Goal: Task Accomplishment & Management: Complete application form

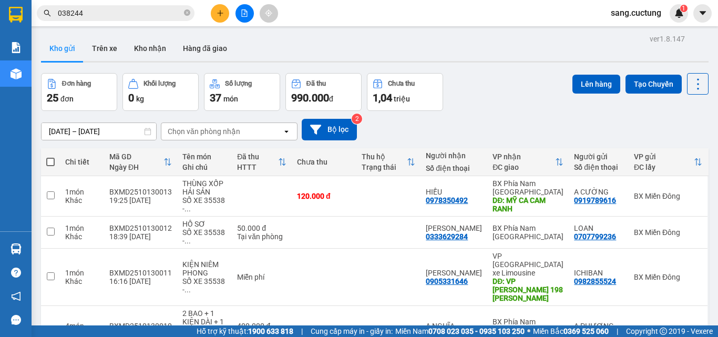
click at [214, 16] on button at bounding box center [220, 13] width 18 height 18
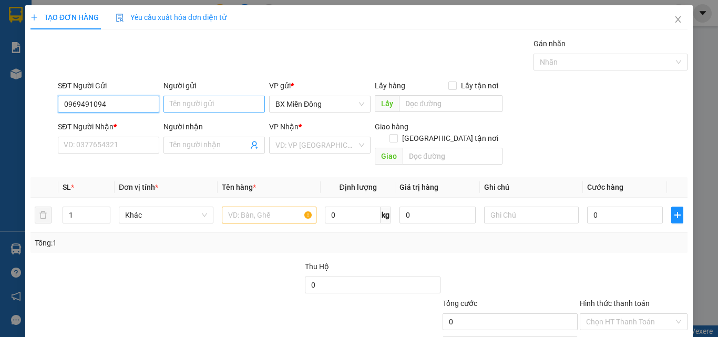
type input "0969491094"
click at [210, 104] on input "Người gửi" at bounding box center [214, 104] width 101 height 17
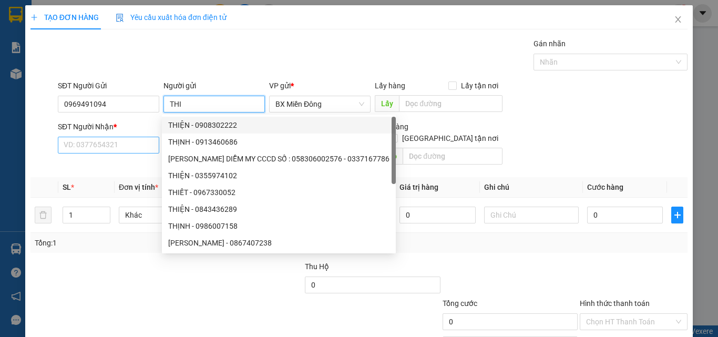
type input "THI"
click at [113, 142] on input "SĐT Người Nhận *" at bounding box center [108, 145] width 101 height 17
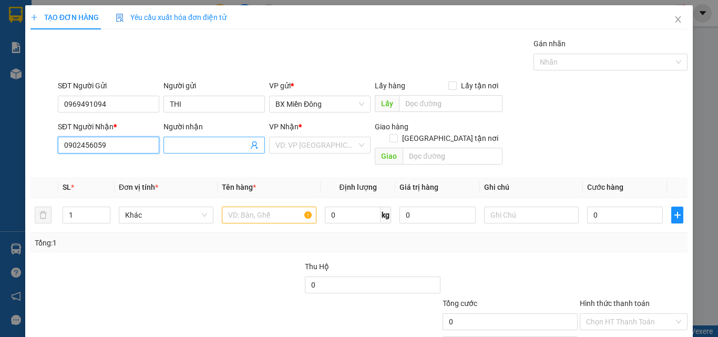
type input "0902456059"
click at [171, 144] on input "Người nhận" at bounding box center [209, 145] width 78 height 12
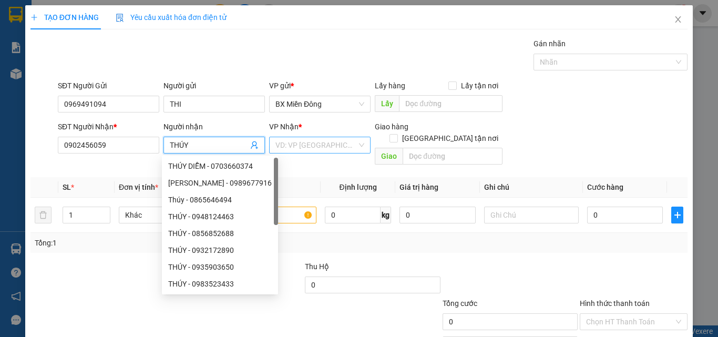
type input "THÚY"
click at [301, 148] on input "search" at bounding box center [317, 145] width 82 height 16
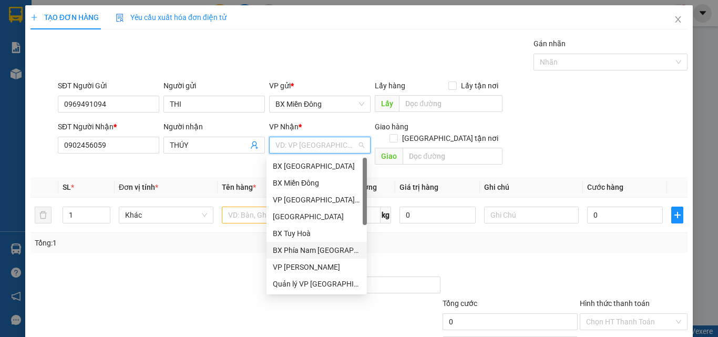
click at [319, 247] on div "BX Phía Nam [GEOGRAPHIC_DATA]" at bounding box center [317, 251] width 88 height 12
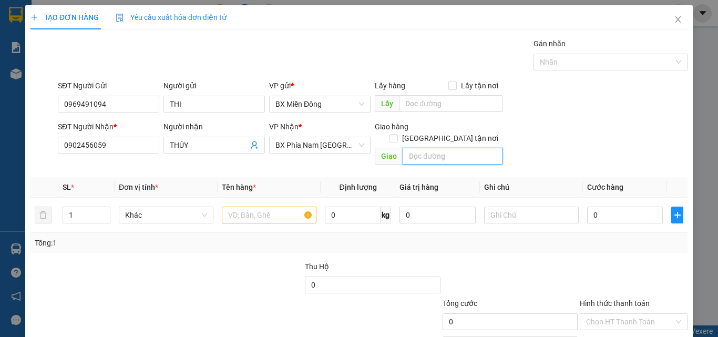
click at [410, 148] on input "text" at bounding box center [453, 156] width 100 height 17
type input "198 [PERSON_NAME]"
click at [246, 207] on input "text" at bounding box center [269, 215] width 95 height 17
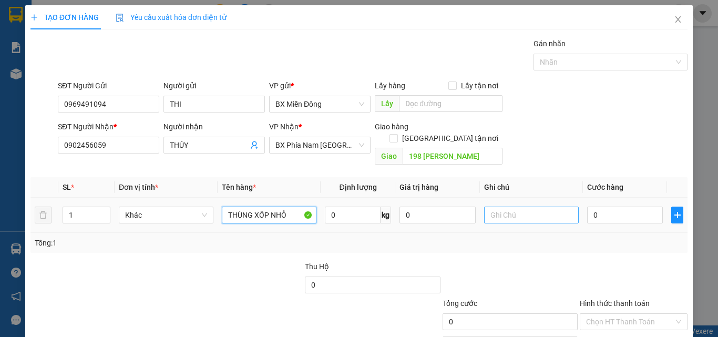
type input "THÙNG XỐP NHỎ"
click at [505, 207] on input "text" at bounding box center [531, 215] width 95 height 17
type input "XE35742-0989305305"
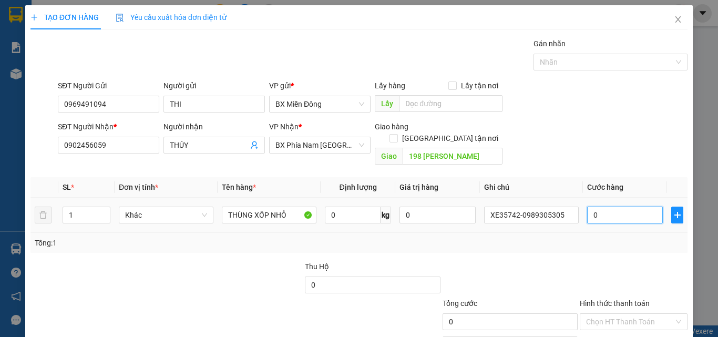
click at [611, 207] on input "0" at bounding box center [625, 215] width 76 height 17
type input "7"
type input "70"
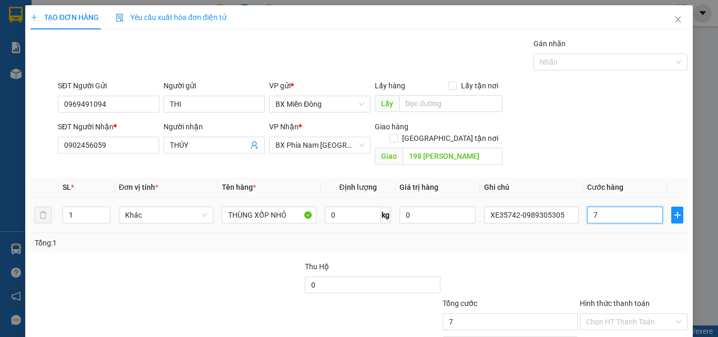
type input "70"
type input "700"
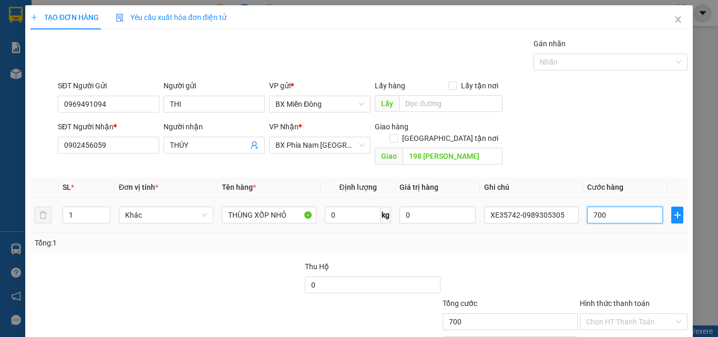
type input "7.000"
type input "70.000"
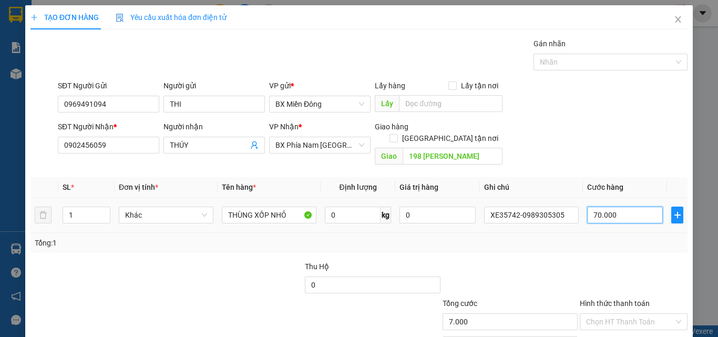
type input "70.000"
click at [561, 244] on div "Transit Pickup Surcharge Ids Transit Deliver Surcharge Ids Transit Deliver Surc…" at bounding box center [358, 209] width 657 height 342
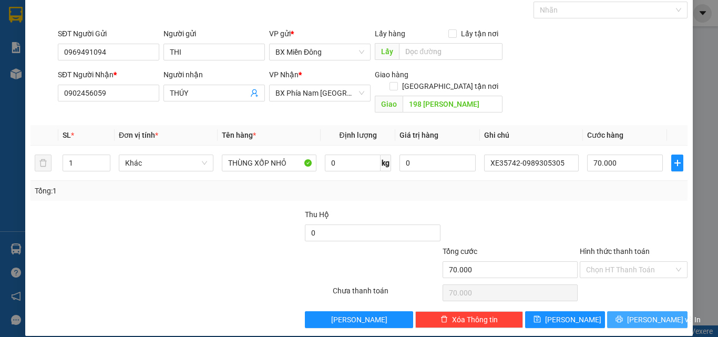
click at [607, 311] on button "[PERSON_NAME] và In" at bounding box center [647, 319] width 80 height 17
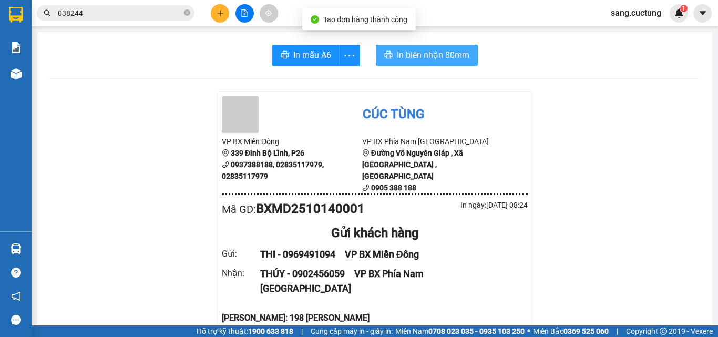
click at [431, 55] on span "In biên nhận 80mm" at bounding box center [433, 54] width 73 height 13
click at [410, 62] on span "In biên nhận 80mm" at bounding box center [433, 54] width 73 height 13
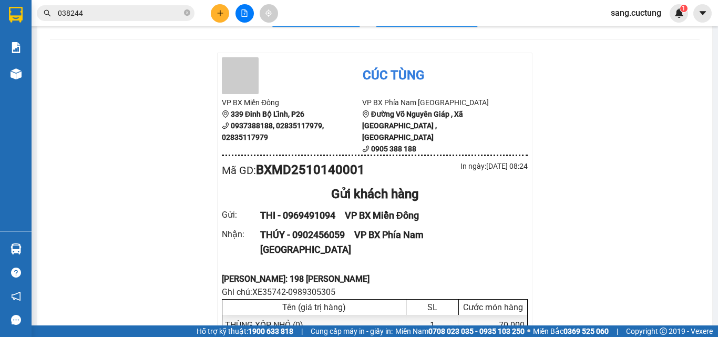
scroll to position [105, 0]
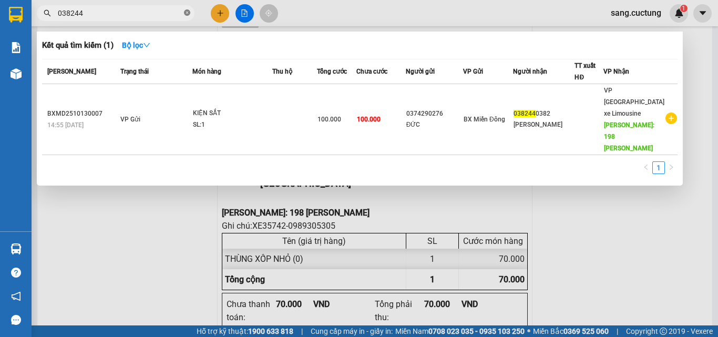
click at [185, 15] on icon "close-circle" at bounding box center [187, 12] width 6 height 6
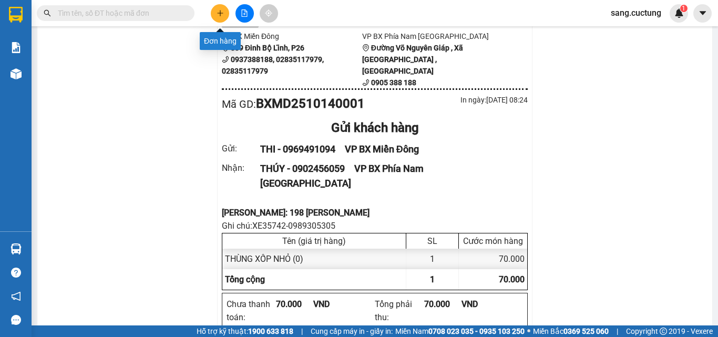
click at [220, 16] on icon "plus" at bounding box center [220, 12] width 7 height 7
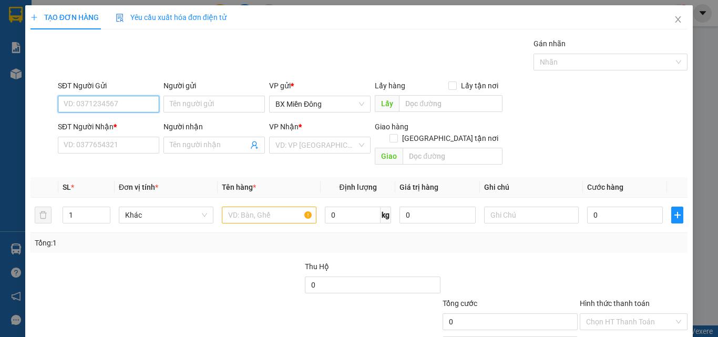
click at [102, 104] on input "SĐT Người Gửi" at bounding box center [108, 104] width 101 height 17
click at [108, 125] on div "0909131533 - CTY HƯNG THỊNH" at bounding box center [118, 125] width 108 height 12
type input "0909131533"
type input "CTY HƯNG THỊNH"
type input "0913462410"
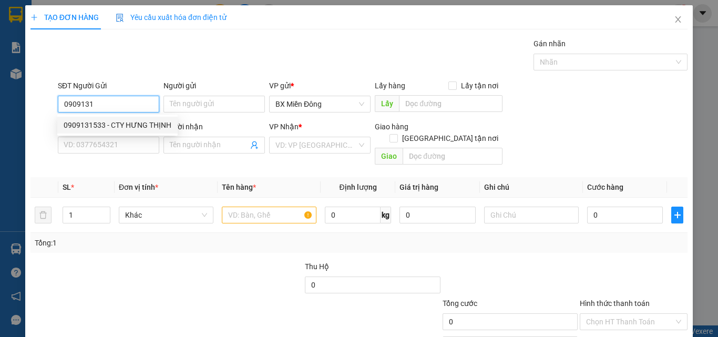
type input "YÊN"
type input "100.000"
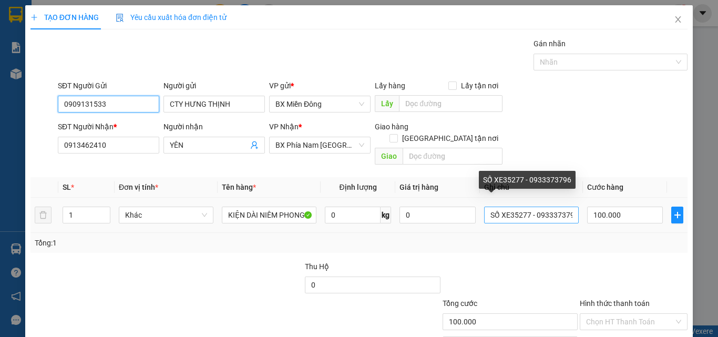
type input "0909131533"
click at [525, 207] on input "SỐ XE35277 - 0933373796" at bounding box center [531, 215] width 95 height 17
click at [565, 207] on input "SỐ XE 35742 - 0933373796" at bounding box center [531, 215] width 95 height 17
click at [565, 207] on input "SỐ XE 35742 - 09333796" at bounding box center [531, 215] width 95 height 17
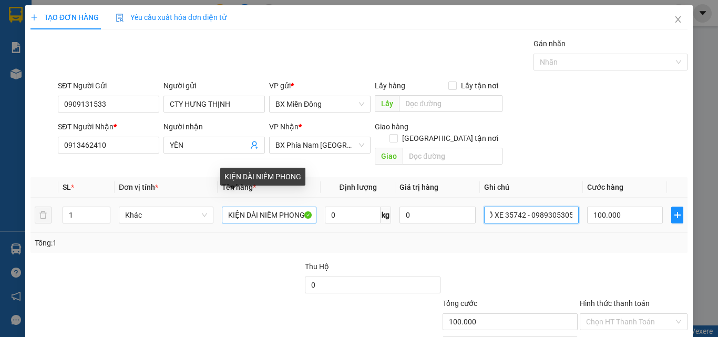
type input "SỐ XE 35742 - 0989305305"
click at [240, 207] on input "KIỆN DÀI NIÊM PHONG" at bounding box center [269, 215] width 95 height 17
click at [291, 207] on input "THANH NHÔM DÀI NIÊM PHONG" at bounding box center [269, 215] width 95 height 17
click at [297, 207] on input "THANH NHÔM DÀI NIÊM PHONG" at bounding box center [269, 215] width 95 height 17
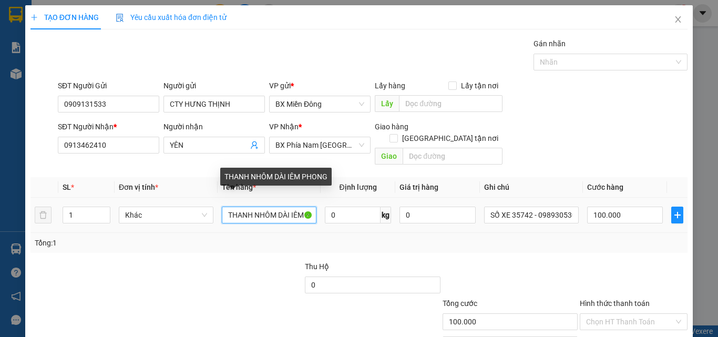
click at [297, 207] on input "THANH NHÔM DÀI IÊM PHONG" at bounding box center [269, 215] width 95 height 17
click at [297, 207] on input "THANH NHÔM DÀI IM PHONG" at bounding box center [269, 215] width 95 height 17
click at [297, 207] on input "THANH NHÔM DÀI PHONG" at bounding box center [269, 215] width 95 height 17
click at [297, 207] on input "THANH NHÔM DÀI HONG" at bounding box center [269, 215] width 95 height 17
click at [296, 207] on input "THANH NHÔM DÀIONG" at bounding box center [269, 215] width 95 height 17
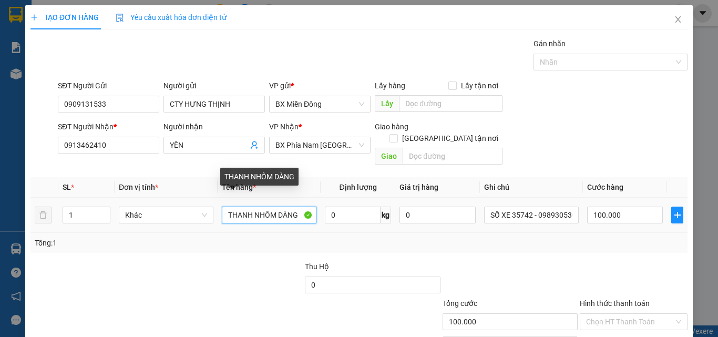
click at [296, 207] on input "THANH NHÔM DÀNG" at bounding box center [269, 215] width 95 height 17
type input "THANH NHÔM DÀI"
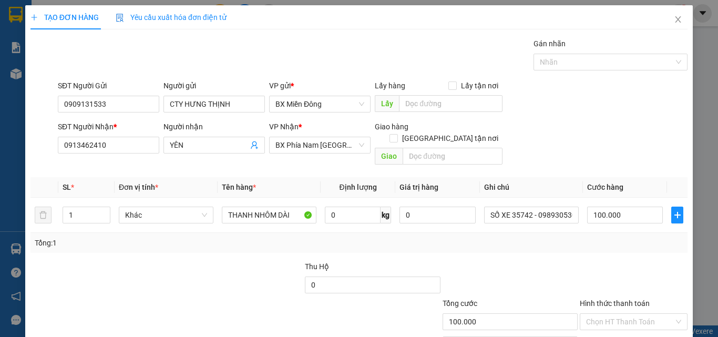
click at [459, 237] on div "Tổng: 1" at bounding box center [359, 243] width 649 height 12
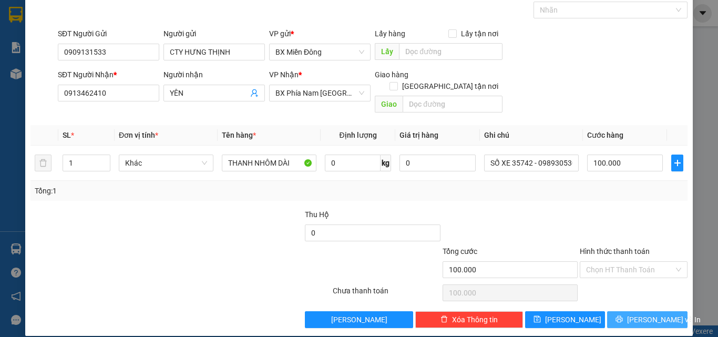
click at [625, 311] on button "[PERSON_NAME] và In" at bounding box center [647, 319] width 80 height 17
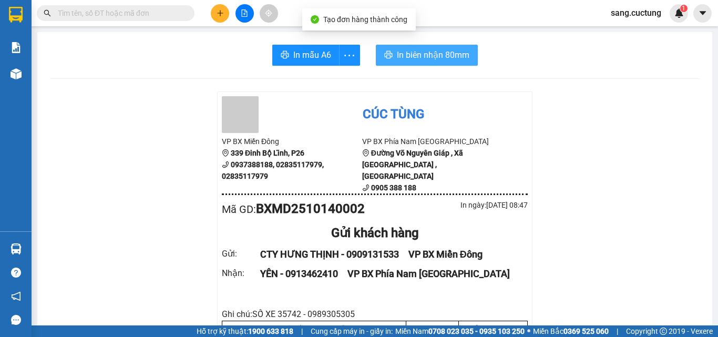
click at [459, 58] on span "In biên nhận 80mm" at bounding box center [433, 54] width 73 height 13
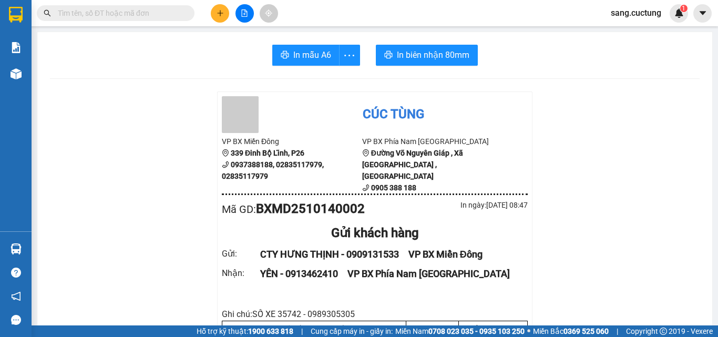
scroll to position [105, 0]
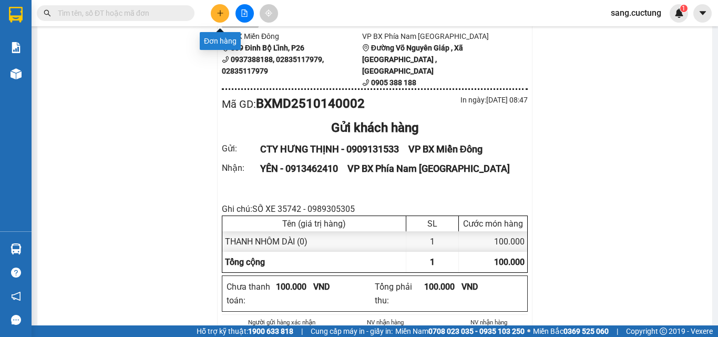
click at [219, 16] on icon "plus" at bounding box center [220, 12] width 7 height 7
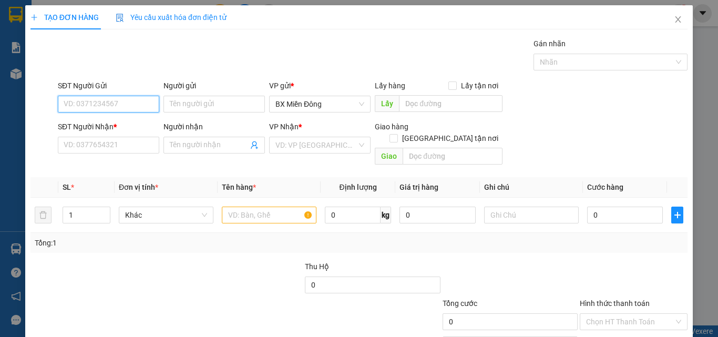
click at [89, 104] on input "SĐT Người Gửi" at bounding box center [108, 104] width 101 height 17
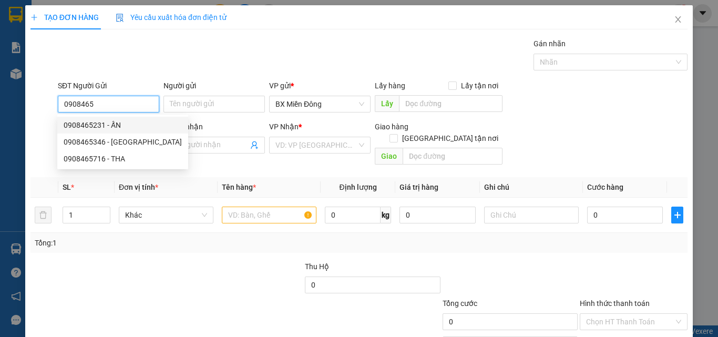
click at [100, 127] on div "0908465231 - ẤN" at bounding box center [123, 125] width 118 height 12
type input "0908465231"
type input "ẤN"
type input "0783781231"
type input "QUANG"
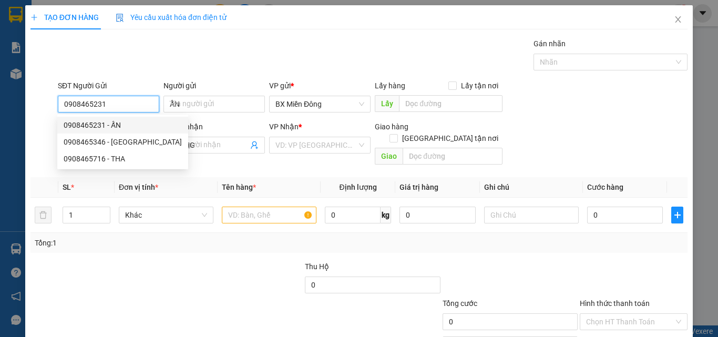
type input "120.000"
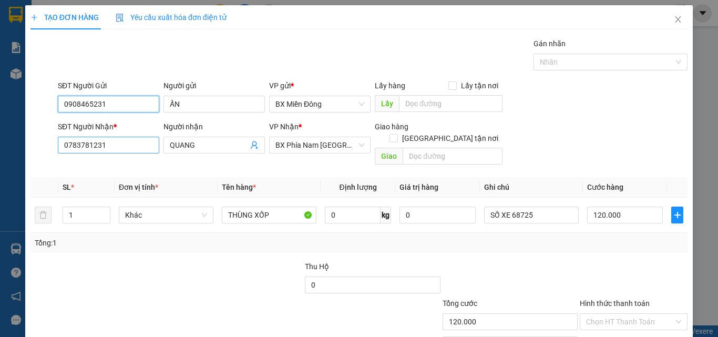
type input "0908465231"
click at [111, 143] on input "0783781231" at bounding box center [108, 145] width 101 height 17
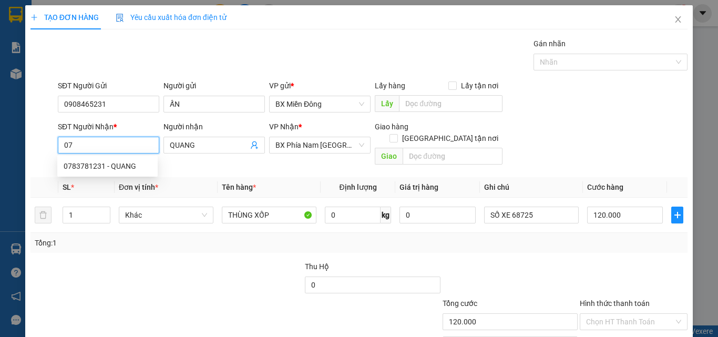
type input "0"
click at [120, 169] on div "0979385339 - HẠNH AN" at bounding box center [108, 166] width 88 height 12
type input "0979385339"
type input "HẠNH AN"
type input "MỸ CA"
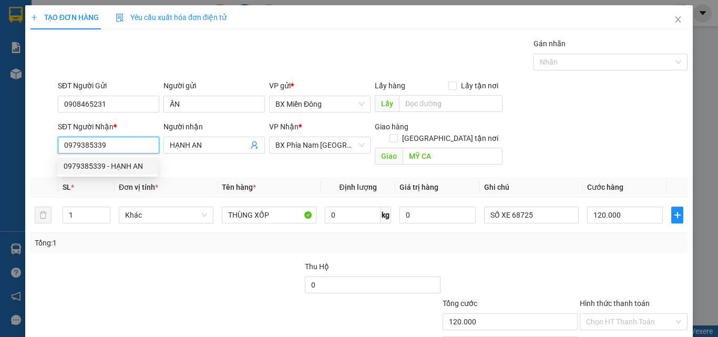
type input "150.000"
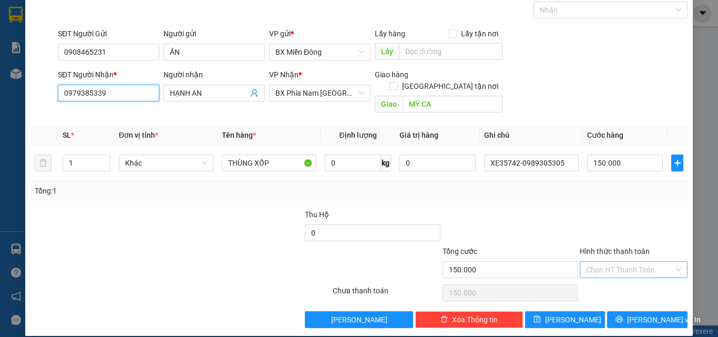
type input "0979385339"
click at [627, 262] on input "Hình thức thanh toán" at bounding box center [630, 270] width 88 height 16
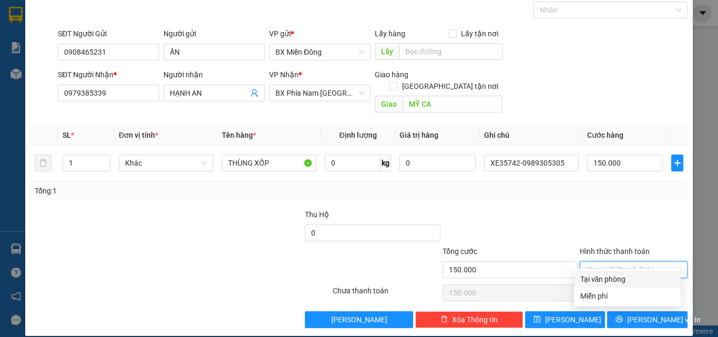
click at [626, 274] on div "Tại văn phòng" at bounding box center [628, 279] width 94 height 12
type input "0"
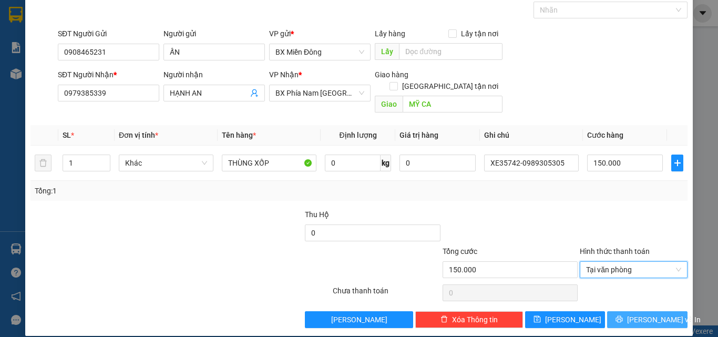
click at [634, 314] on span "[PERSON_NAME] và In" at bounding box center [664, 320] width 74 height 12
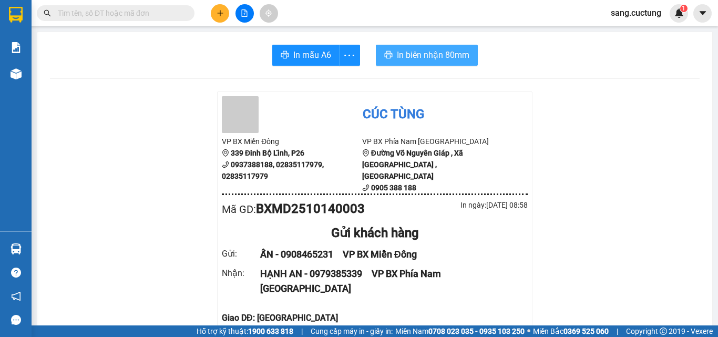
click at [447, 56] on span "In biên nhận 80mm" at bounding box center [433, 54] width 73 height 13
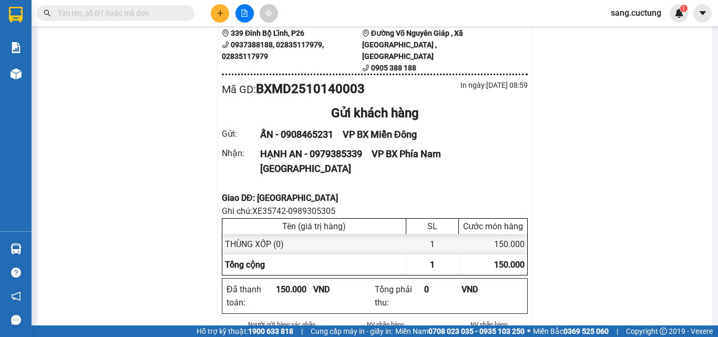
scroll to position [105, 0]
